Goal: Transaction & Acquisition: Download file/media

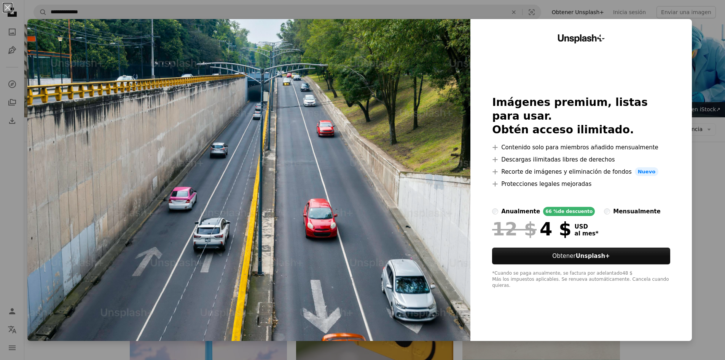
scroll to position [609, 0]
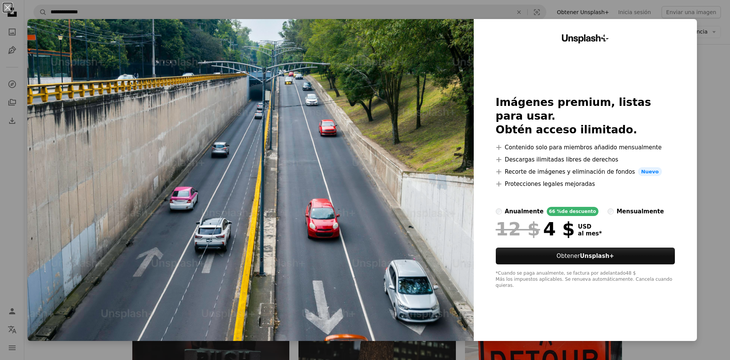
click at [702, 79] on div "An X shape Unsplash+ Imágenes premium, listas para usar. Obtén acceso ilimitado…" at bounding box center [365, 180] width 730 height 360
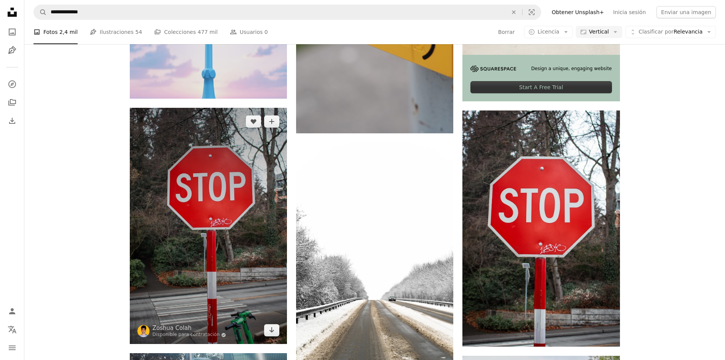
scroll to position [342, 0]
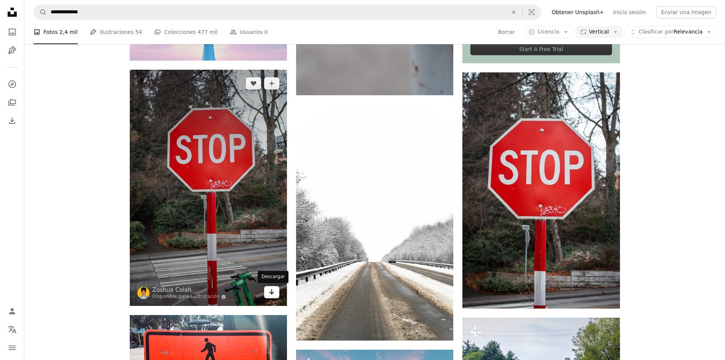
click at [271, 294] on icon "Arrow pointing down" at bounding box center [272, 291] width 6 height 9
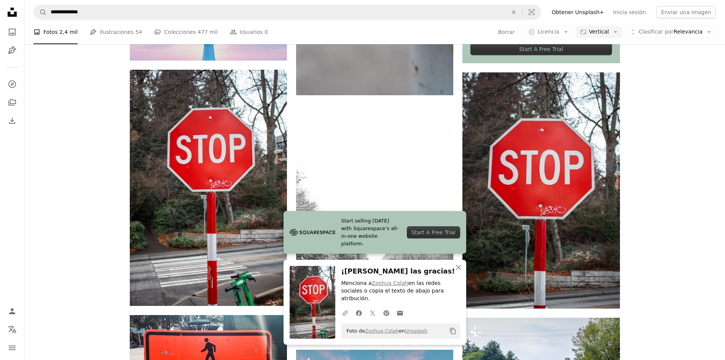
click at [460, 272] on icon "An X shape" at bounding box center [458, 267] width 9 height 9
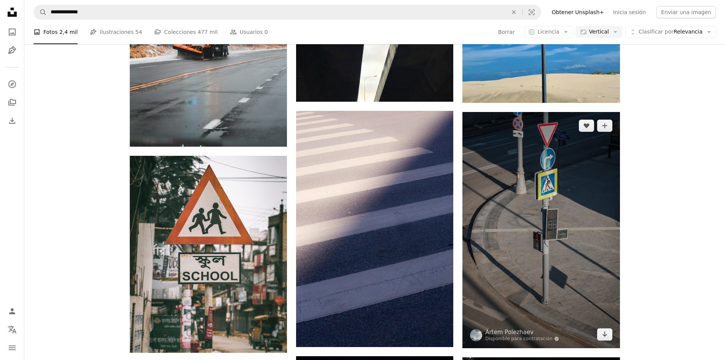
scroll to position [1293, 0]
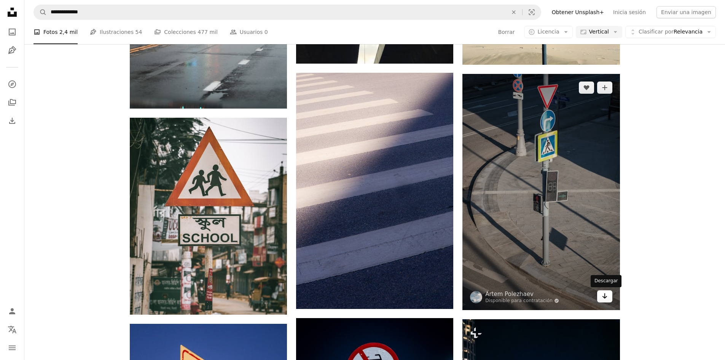
click at [605, 298] on icon "Descargar" at bounding box center [604, 295] width 5 height 5
